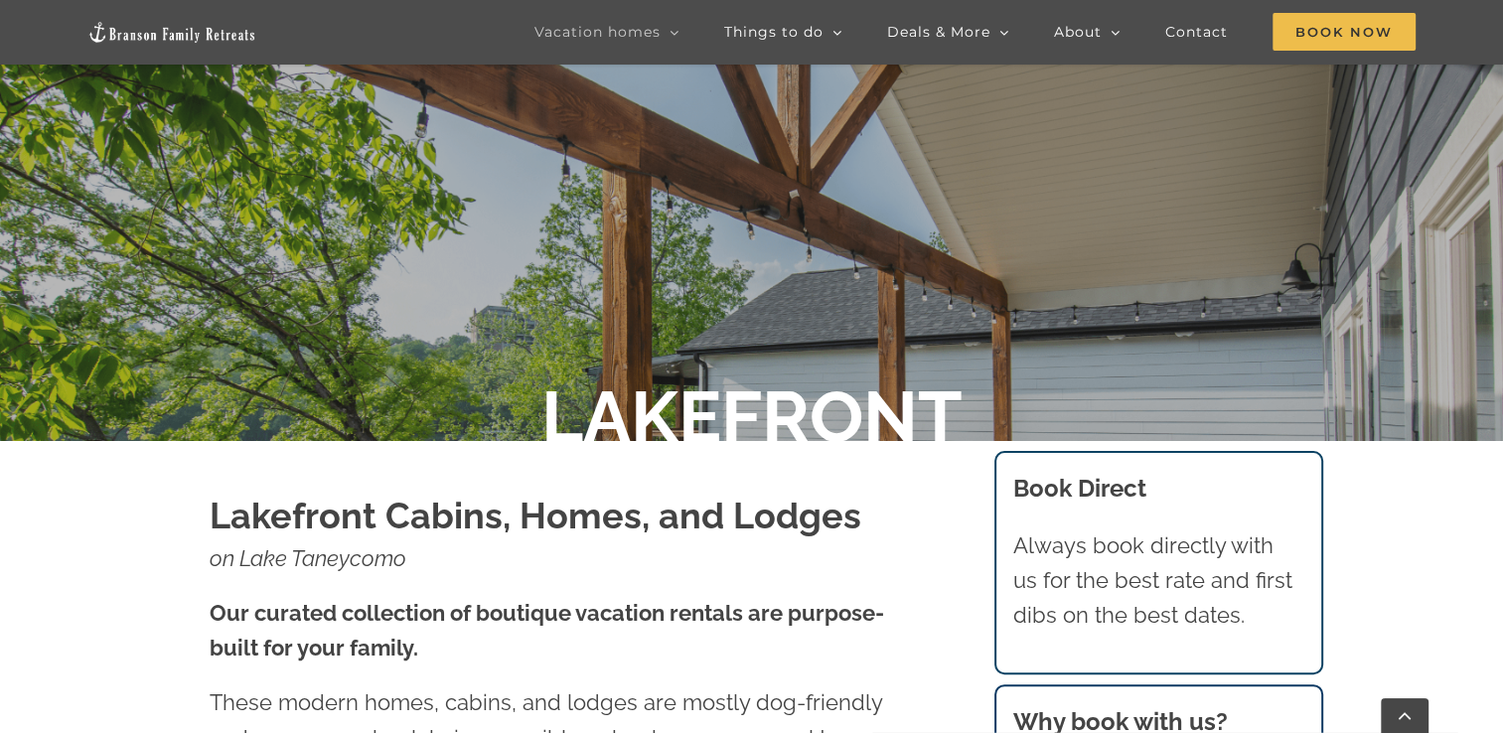
scroll to position [358, 0]
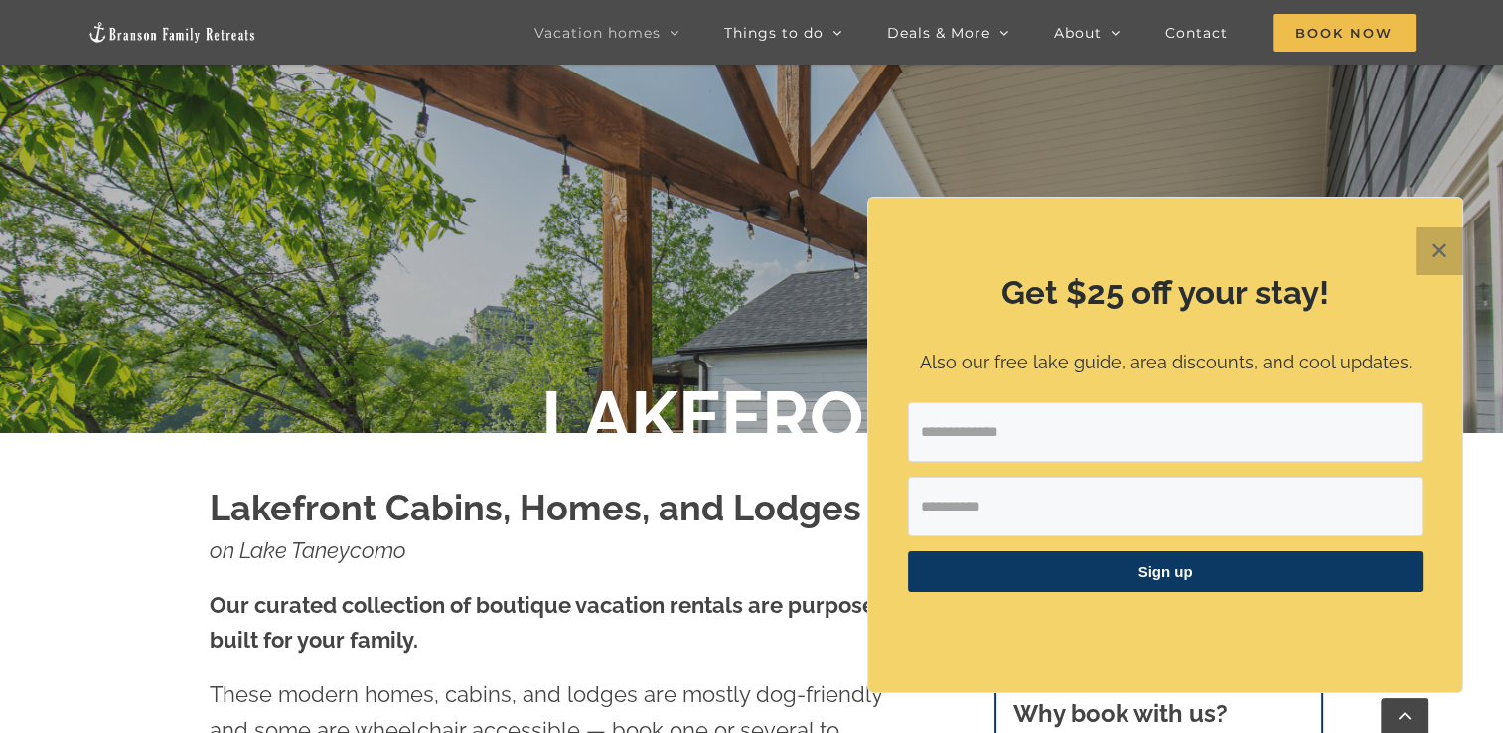
click at [1451, 242] on button "✕" at bounding box center [1440, 252] width 48 height 48
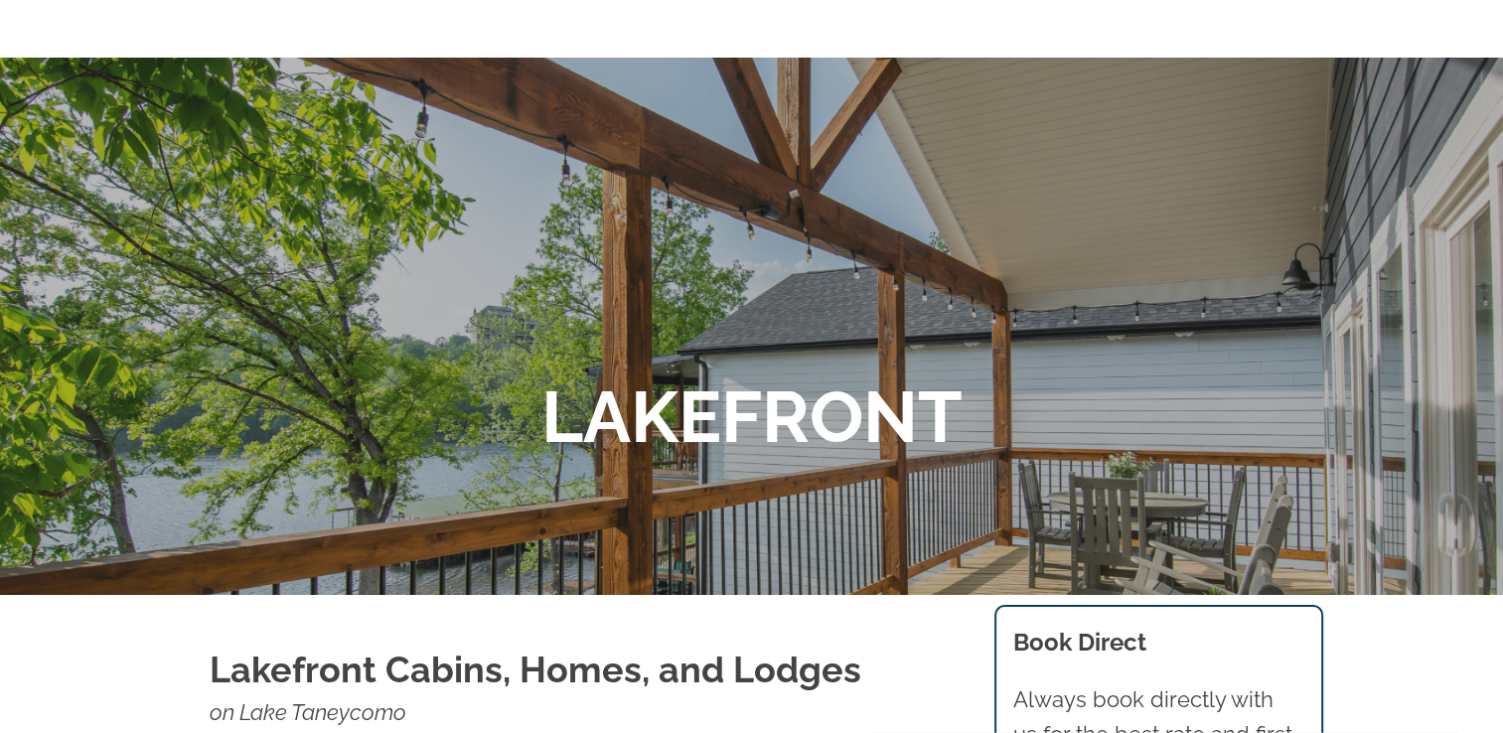
scroll to position [0, 0]
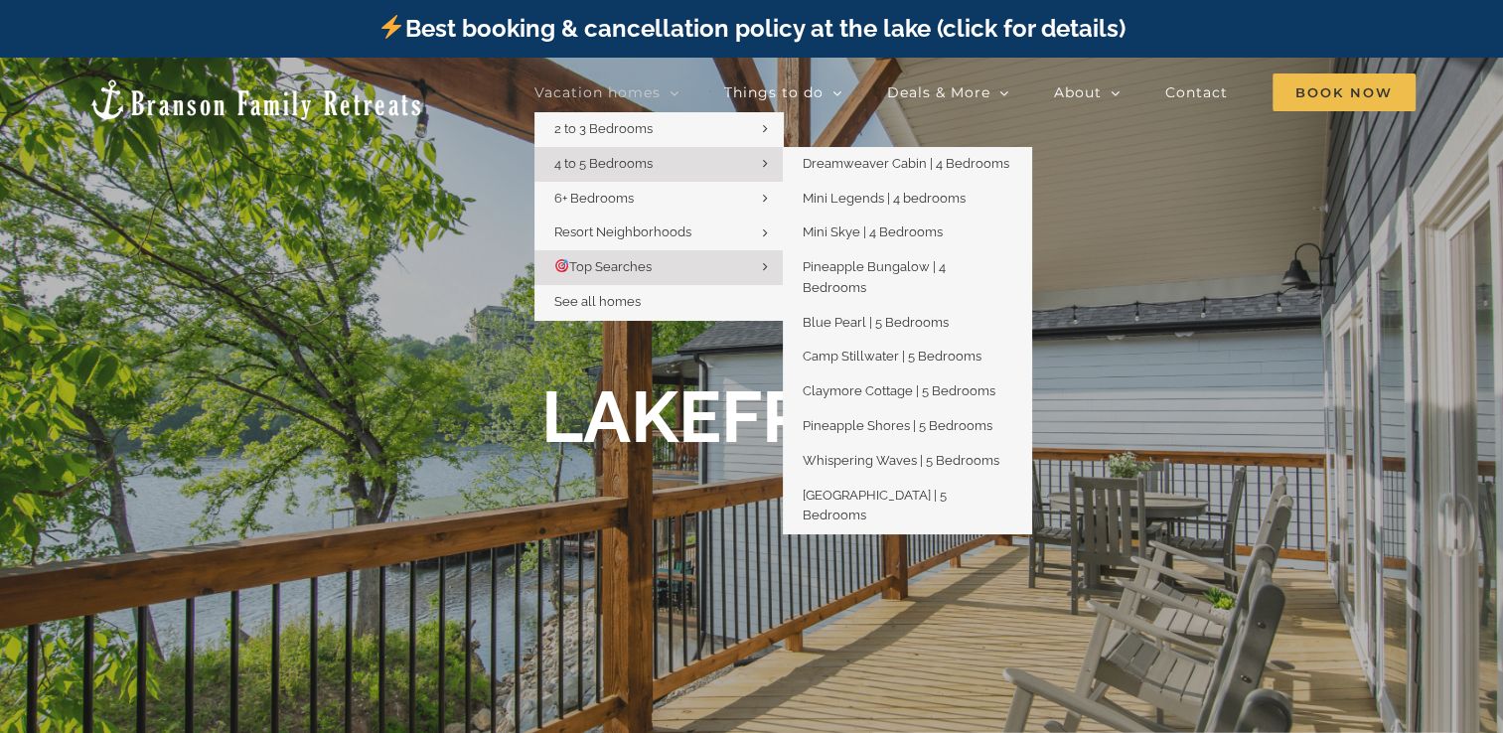
click at [700, 153] on link "4 to 5 Bedrooms" at bounding box center [659, 164] width 248 height 35
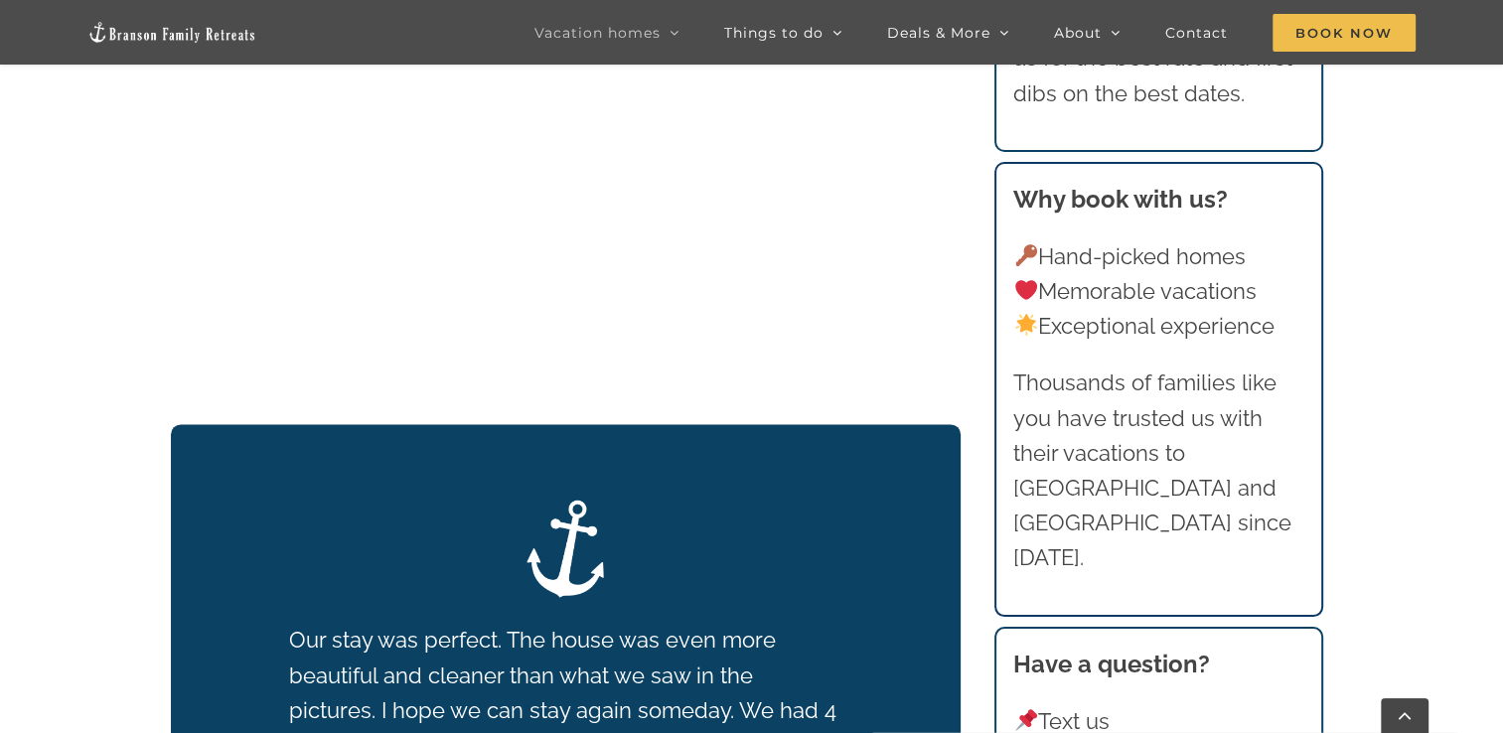
scroll to position [2941, 0]
